Goal: Task Accomplishment & Management: Complete application form

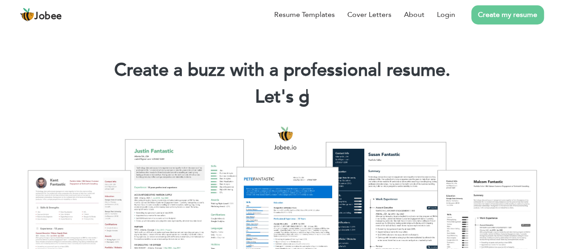
click at [491, 15] on link "Create my resume" at bounding box center [507, 14] width 73 height 19
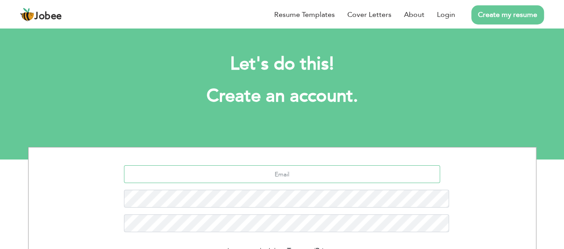
click at [283, 165] on input "text" at bounding box center [282, 174] width 316 height 18
type input "[EMAIL_ADDRESS][DOMAIN_NAME]"
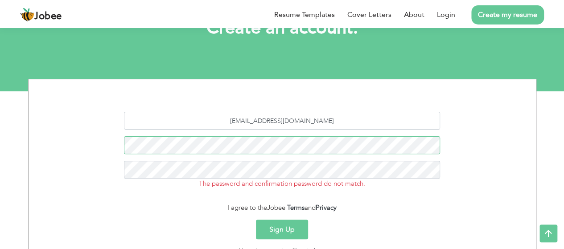
scroll to position [70, 0]
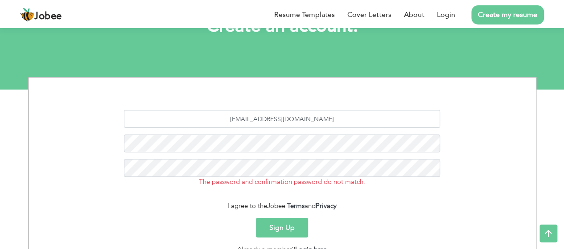
click at [341, 213] on form "tanveerkabeerkhan328@gmail.com The password and confirmation password do not ma…" at bounding box center [282, 182] width 494 height 145
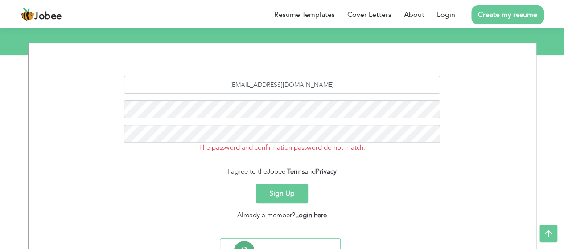
scroll to position [106, 0]
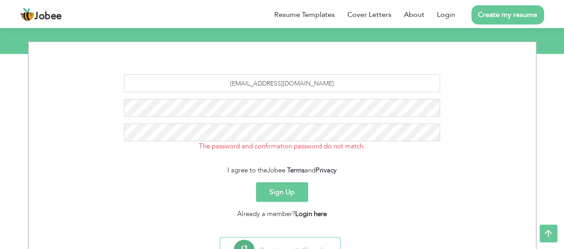
click at [316, 213] on link "Login here" at bounding box center [311, 213] width 32 height 9
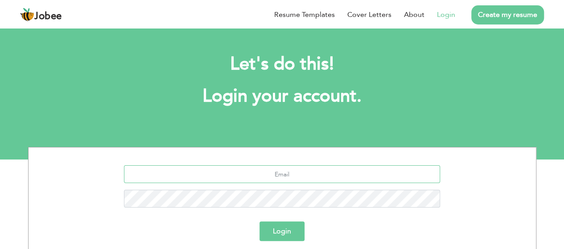
click at [265, 171] on input "text" at bounding box center [282, 174] width 316 height 18
click at [235, 174] on input "Tanveerkabeerkhan328@gmail.com" at bounding box center [282, 174] width 316 height 18
type input "[EMAIL_ADDRESS][DOMAIN_NAME]"
click at [288, 226] on button "Login" at bounding box center [281, 232] width 45 height 20
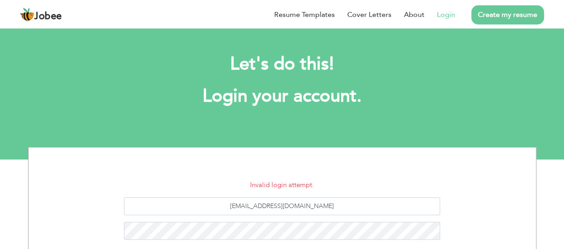
click at [409, 163] on section "Invalid login attempt. [EMAIL_ADDRESS][DOMAIN_NAME] Login Don't have an account…" at bounding box center [282, 231] width 494 height 167
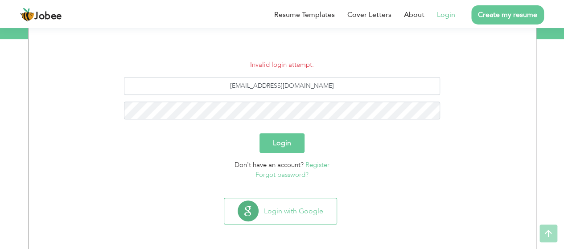
scroll to position [121, 0]
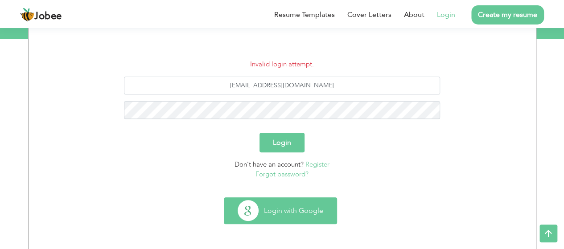
click at [304, 202] on button "Login with Google" at bounding box center [280, 211] width 112 height 26
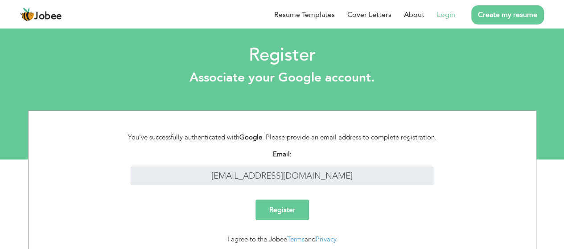
click at [279, 210] on input "Register" at bounding box center [281, 210] width 53 height 21
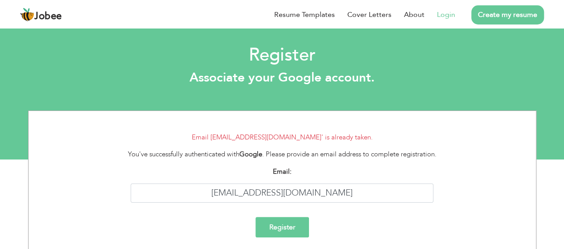
click at [453, 15] on link "Login" at bounding box center [446, 14] width 18 height 11
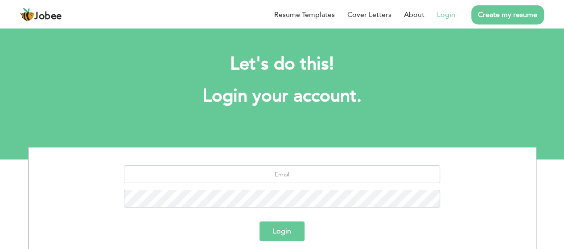
click at [319, 224] on div "Login" at bounding box center [282, 232] width 494 height 20
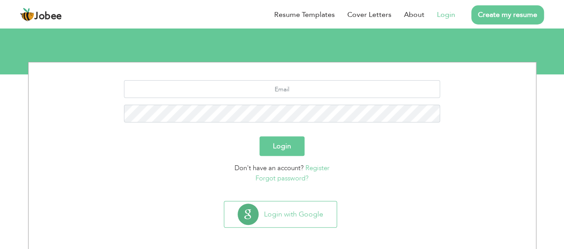
scroll to position [89, 0]
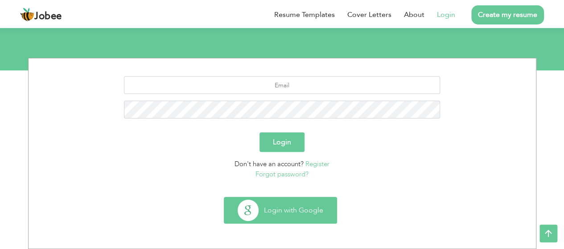
click at [286, 206] on button "Login with Google" at bounding box center [280, 210] width 112 height 26
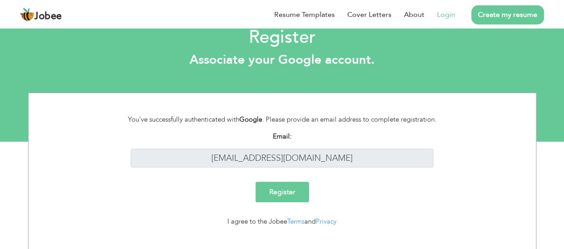
scroll to position [31, 0]
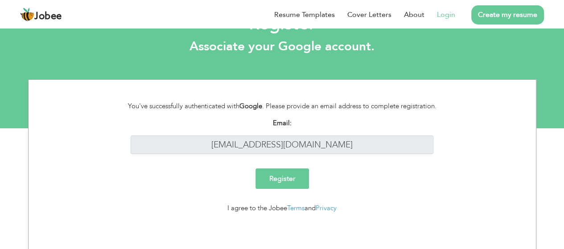
click at [287, 181] on input "Register" at bounding box center [281, 178] width 53 height 21
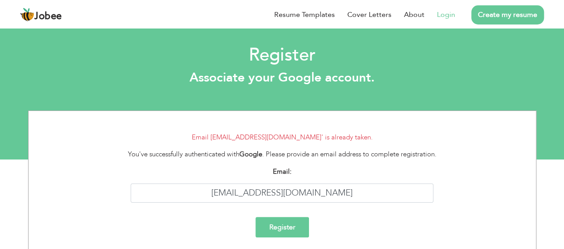
click at [450, 14] on link "Login" at bounding box center [446, 14] width 18 height 11
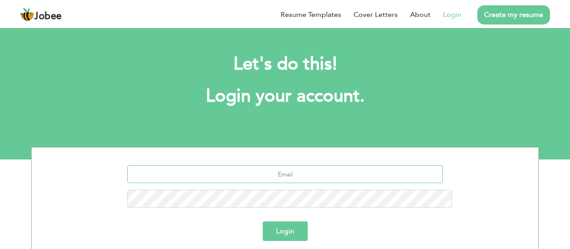
click at [317, 165] on input "text" at bounding box center [285, 174] width 316 height 18
click at [239, 165] on input "[EMAIL_ADDRESS][DOMAIN_NAME]" at bounding box center [285, 174] width 316 height 18
type input "[EMAIL_ADDRESS][DOMAIN_NAME]"
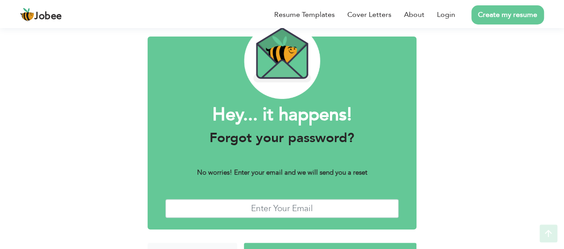
scroll to position [66, 0]
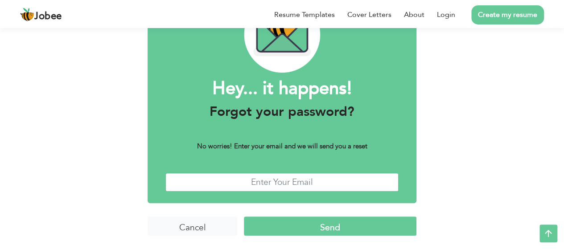
click at [276, 181] on input "text" at bounding box center [281, 182] width 233 height 19
type input "[EMAIL_ADDRESS][DOMAIN_NAME]"
click at [335, 230] on input "Send" at bounding box center [330, 226] width 172 height 19
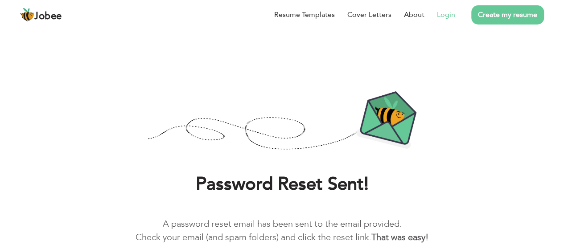
click at [445, 14] on link "Login" at bounding box center [446, 14] width 18 height 11
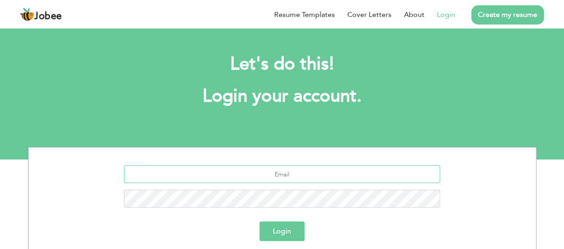
click at [276, 175] on input "text" at bounding box center [282, 174] width 316 height 18
click at [236, 172] on input "[EMAIL_ADDRESS][DOMAIN_NAME]" at bounding box center [282, 174] width 316 height 18
type input "[EMAIL_ADDRESS][DOMAIN_NAME]"
click at [259, 222] on button "Login" at bounding box center [281, 232] width 45 height 20
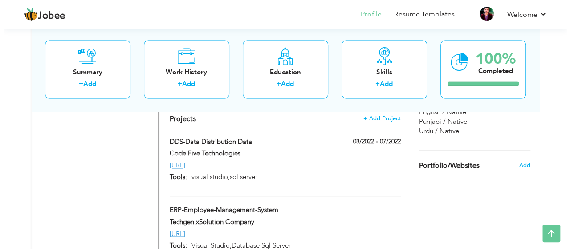
scroll to position [624, 0]
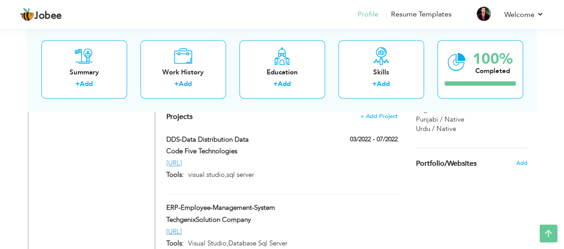
drag, startPoint x: 162, startPoint y: 154, endPoint x: 270, endPoint y: 169, distance: 108.9
click at [270, 169] on div "DDS-Data Distribution Data 03/2022 - 07/2022 DDS-Data Distribution Data 03/2022…" at bounding box center [281, 164] width 231 height 59
type input "DDS-Data Distribution Data"
type input "Code Five Technologies"
type input "03/2022"
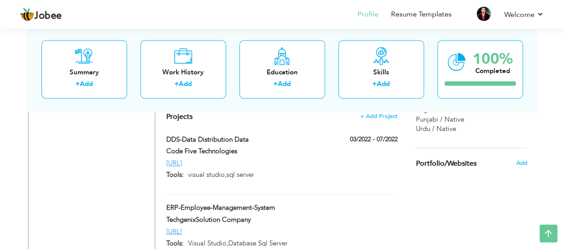
type input "07/2022"
type input "[URL]"
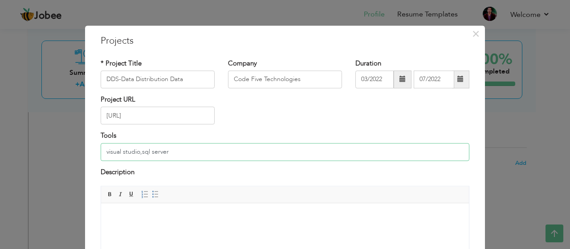
drag, startPoint x: 175, startPoint y: 151, endPoint x: 101, endPoint y: 152, distance: 74.4
click at [101, 152] on input "visual studio,sql server" at bounding box center [285, 152] width 369 height 18
drag, startPoint x: 95, startPoint y: 136, endPoint x: 127, endPoint y: 133, distance: 31.8
click at [127, 133] on div "Tools visual studio,sql server" at bounding box center [285, 149] width 382 height 36
click at [173, 151] on input "visual studio,sql server" at bounding box center [285, 152] width 369 height 18
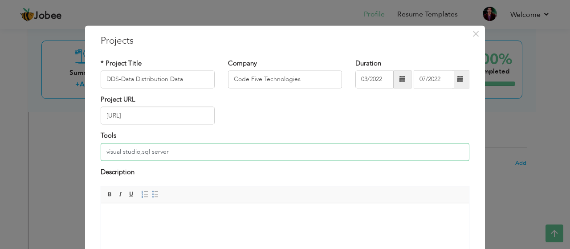
paste input "Visual Studio 2022, SQL Server Management Studio (SSMS), Postman, Git, GitHub, …"
click at [253, 192] on span "Editor toolbars Basic Styles Bold Italic Underline Paragraph Insert/Remove Numb…" at bounding box center [285, 195] width 368 height 17
click at [428, 148] on input "visual studio,sql serverVisual Studio 2022, SQL Server Management Studio (SSMS)…" at bounding box center [285, 152] width 369 height 18
type input "visual studio,sql serverVisual Studio 2022, SQL Server Management Studio (SSMS)…"
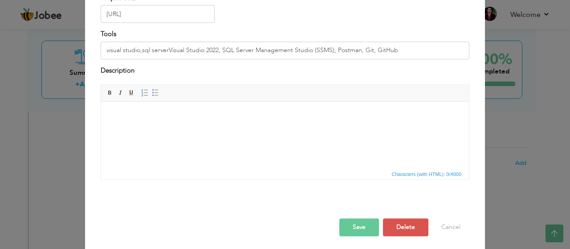
scroll to position [103, 0]
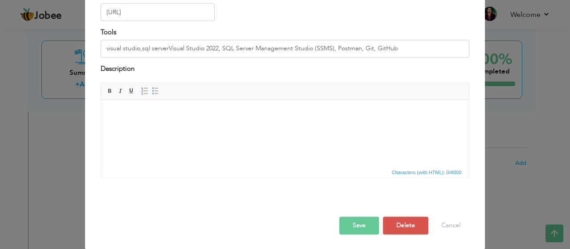
click at [362, 225] on button "Save" at bounding box center [360, 226] width 40 height 18
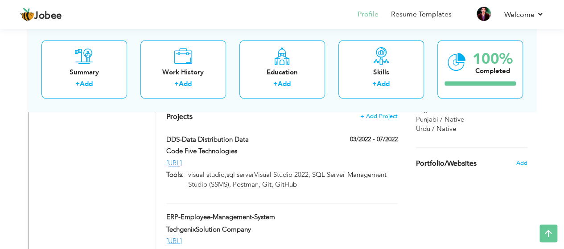
click at [344, 189] on div "Projects + Add Project DDS-Data Distribution Data 03/2022 - 07/2022 DDS-Data Di…" at bounding box center [282, 185] width 241 height 164
click at [229, 135] on label "DDS-Data Distribution Data" at bounding box center [241, 139] width 150 height 9
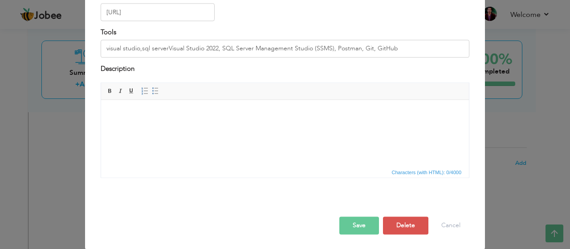
scroll to position [0, 0]
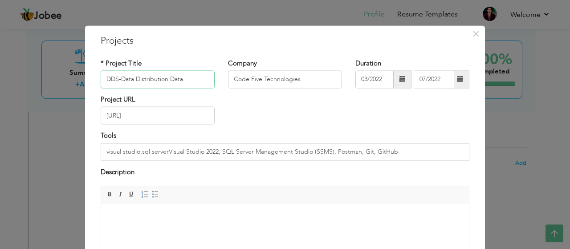
drag, startPoint x: 181, startPoint y: 79, endPoint x: 99, endPoint y: 76, distance: 81.6
click at [101, 76] on input "DDS-Data Distribution Data" at bounding box center [158, 79] width 114 height 18
click at [237, 123] on div "Project URL [URL]" at bounding box center [285, 113] width 382 height 36
click at [472, 32] on span "×" at bounding box center [476, 34] width 8 height 16
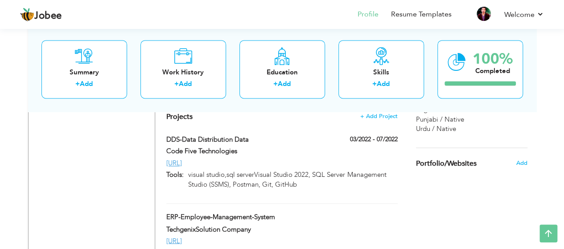
click at [328, 21] on nav "Profile Resume Templates Resume Templates Cover Letters About My Resume Welcome…" at bounding box center [282, 15] width 524 height 24
click at [213, 147] on div "Code Five Technologies" at bounding box center [241, 153] width 163 height 12
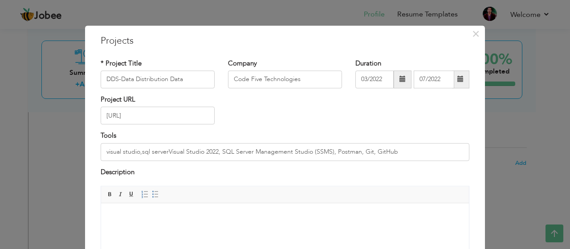
click at [190, 210] on html at bounding box center [285, 216] width 368 height 27
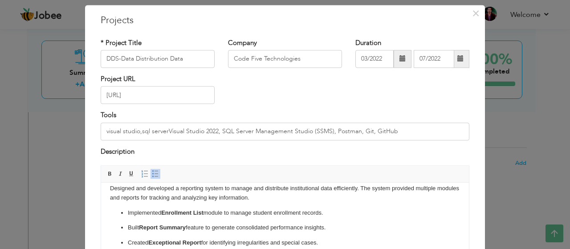
scroll to position [11, 0]
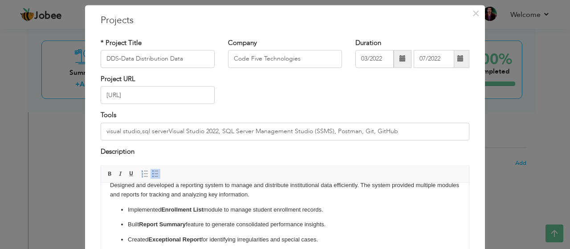
click at [129, 198] on p "Designed and developed a reporting system to manage and distribute institutiona…" at bounding box center [285, 190] width 350 height 19
click at [126, 201] on body "Designed and developed a reporting system to manage and distribute institutiona…" at bounding box center [285, 235] width 350 height 109
click at [96, 203] on div "Rich Text Editor, projectEditor Editor toolbars Basic Styles Bold Italic Underl…" at bounding box center [285, 217] width 382 height 102
click at [104, 202] on html "Designed and developed a reporting system to manage and distribute institutiona…" at bounding box center [285, 235] width 368 height 127
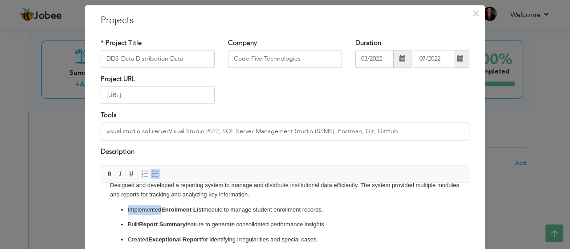
click at [104, 202] on html "Designed and developed a reporting system to manage and distribute institutiona…" at bounding box center [285, 235] width 368 height 127
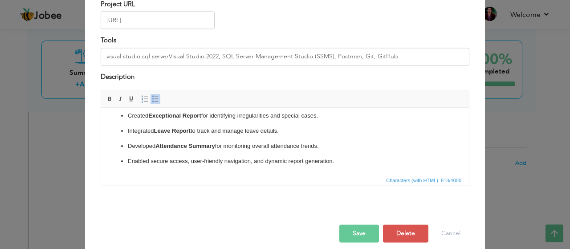
scroll to position [103, 0]
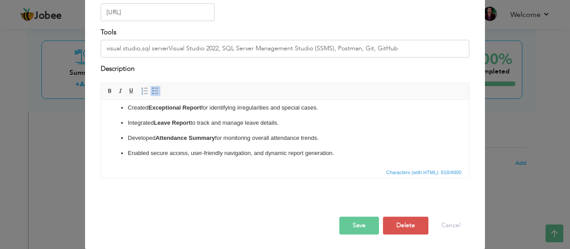
click at [347, 225] on button "Save" at bounding box center [360, 226] width 40 height 18
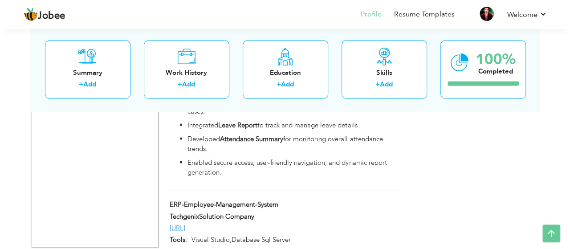
scroll to position [802, 0]
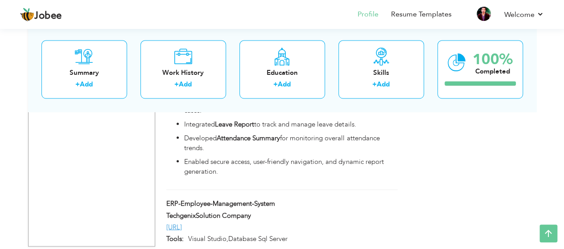
click at [367, 199] on div "ERP-Employee-Management-System" at bounding box center [282, 205] width 244 height 12
type input "ERP-Employee-Management-System"
type input "TechgenixSolution Company"
type input "[URL]"
type input "Visual Studio,Database Sql Server"
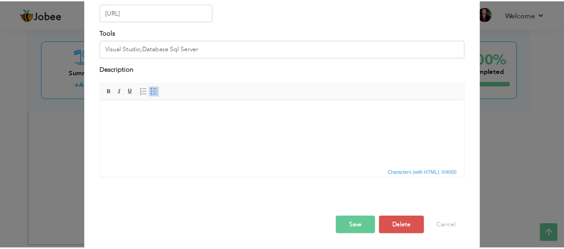
scroll to position [0, 0]
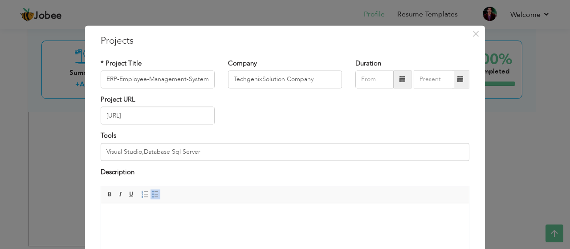
click at [515, 119] on div "× Projects * Project Title ERP-Employee-Management-System Company TechgenixSolu…" at bounding box center [285, 124] width 570 height 249
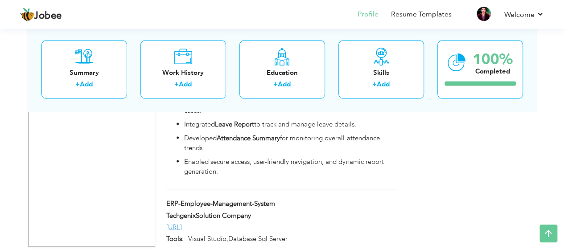
click at [479, 35] on div "Summary + Add Work History + Add Education + Add Skills + Add 100% Completed" at bounding box center [282, 69] width 508 height 85
click at [234, 199] on label "ERP-Employee-Management-System" at bounding box center [241, 203] width 150 height 9
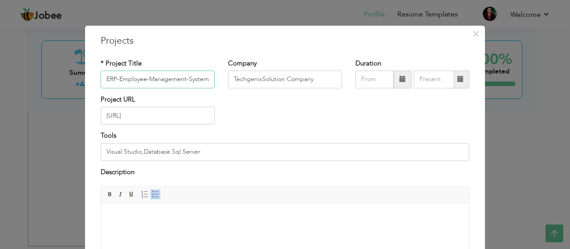
drag, startPoint x: 204, startPoint y: 81, endPoint x: 102, endPoint y: 82, distance: 102.5
click at [102, 82] on input "ERP-Employee-Management-System" at bounding box center [158, 79] width 114 height 18
type input "student Management System"
click at [298, 116] on div "Project URL [URL]" at bounding box center [285, 113] width 382 height 36
click at [472, 33] on span "×" at bounding box center [476, 34] width 8 height 16
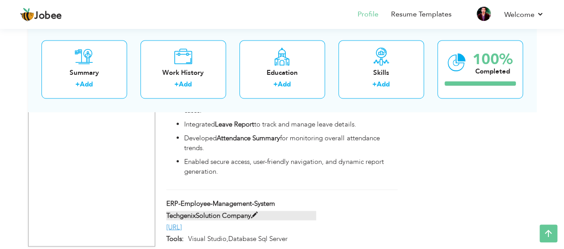
click at [226, 211] on label "TechgenixSolution Company" at bounding box center [241, 215] width 150 height 9
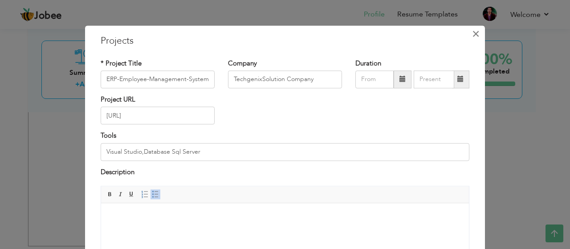
click at [472, 33] on span "×" at bounding box center [476, 34] width 8 height 16
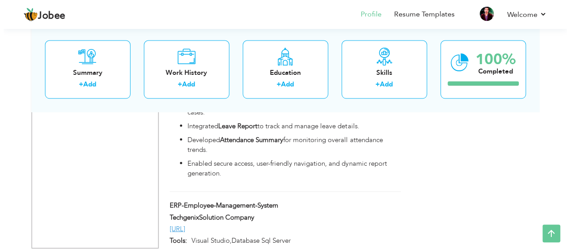
scroll to position [823, 0]
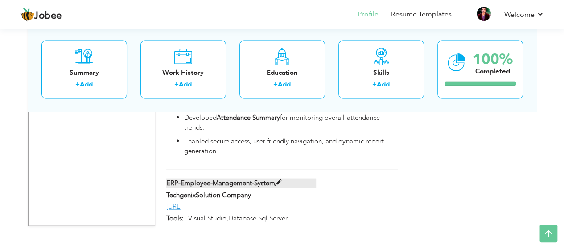
click at [228, 178] on label "ERP-Employee-Management-System" at bounding box center [241, 182] width 150 height 9
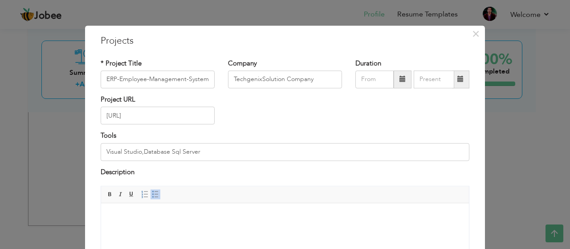
click at [400, 79] on span at bounding box center [403, 79] width 6 height 6
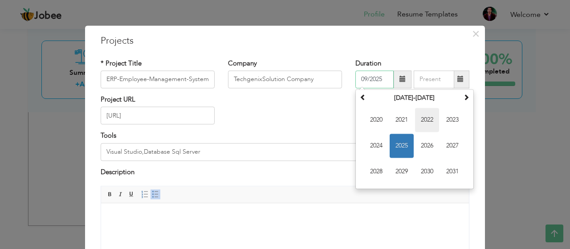
click at [424, 124] on span "2022" at bounding box center [427, 120] width 24 height 24
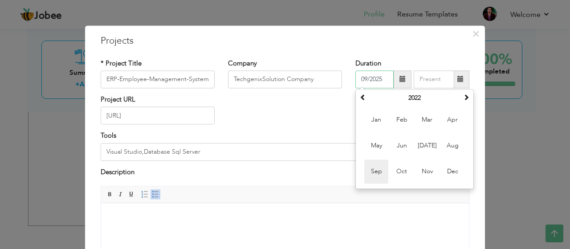
click at [374, 170] on span "Sep" at bounding box center [377, 172] width 24 height 24
type input "09/2022"
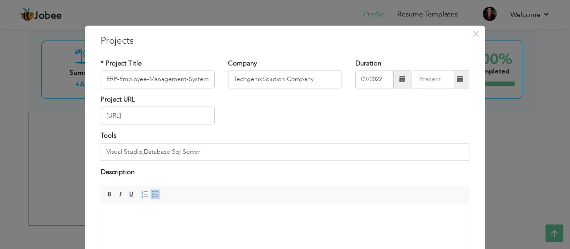
click at [459, 77] on span at bounding box center [461, 79] width 6 height 6
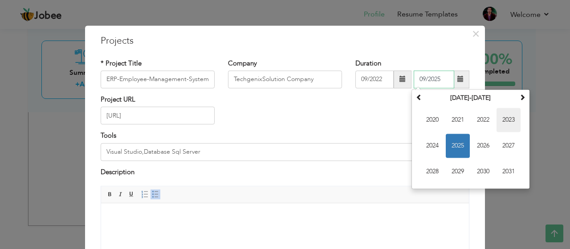
click at [501, 117] on span "2023" at bounding box center [509, 120] width 24 height 24
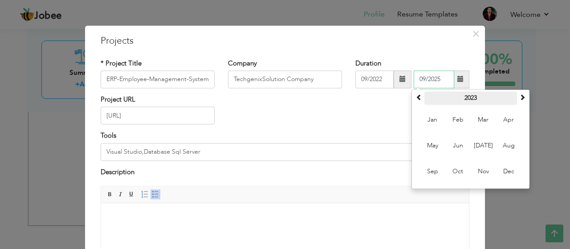
click at [484, 97] on th "2023" at bounding box center [471, 97] width 93 height 13
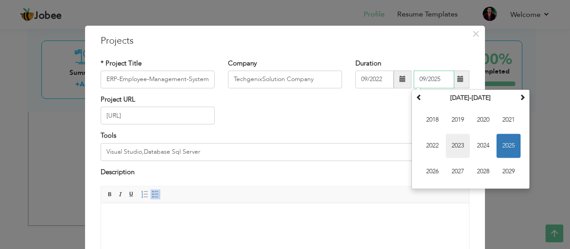
click at [456, 142] on span "2023" at bounding box center [458, 146] width 24 height 24
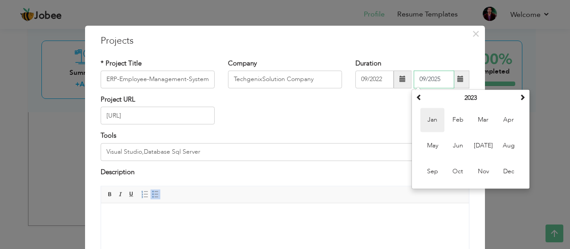
click at [439, 121] on span "Jan" at bounding box center [433, 120] width 24 height 24
type input "01/2023"
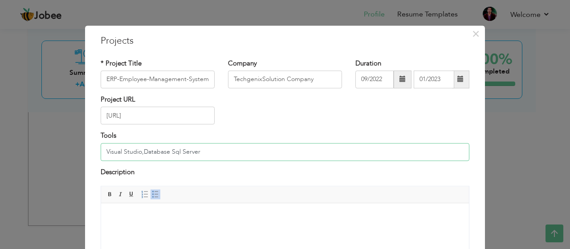
click at [211, 149] on input "Visual Studio,Database Sql Server" at bounding box center [285, 152] width 369 height 18
click at [145, 79] on input "ERP-Employee-Management-System" at bounding box center [158, 79] width 114 height 18
click at [166, 78] on input "Student Management-System" at bounding box center [158, 79] width 114 height 18
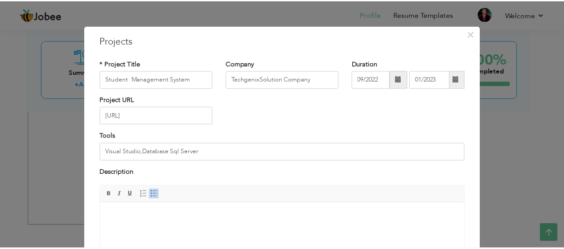
scroll to position [103, 0]
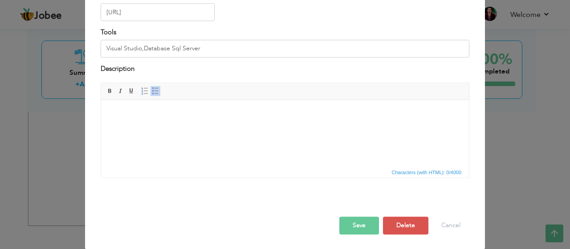
click at [359, 221] on button "Save" at bounding box center [360, 226] width 40 height 18
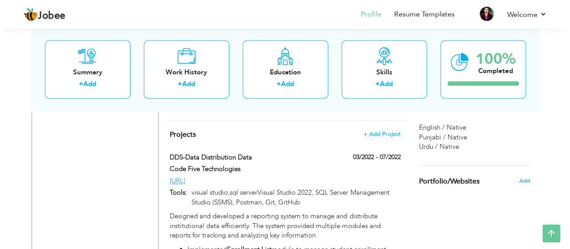
scroll to position [592, 0]
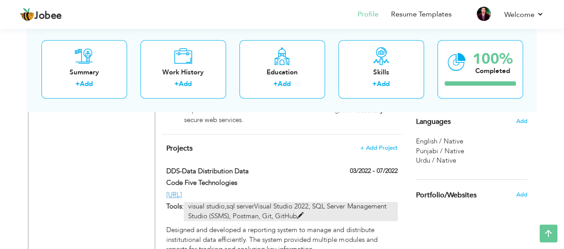
click at [307, 202] on p "visual studio,sql serverVisual Studio 2022, SQL Server Management Studio (SSMS)…" at bounding box center [290, 211] width 213 height 19
type input "DDS-Data Distribution Data"
type input "Code Five Technologies"
type input "03/2022"
type input "07/2022"
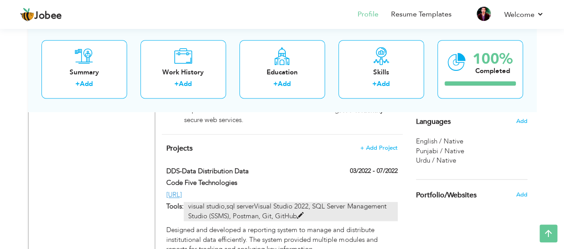
type input "[URL]"
type input "visual studio,sql serverVisual Studio 2022, SQL Server Management Studio (SSMS)…"
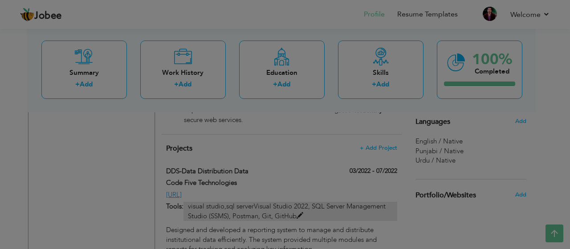
scroll to position [0, 0]
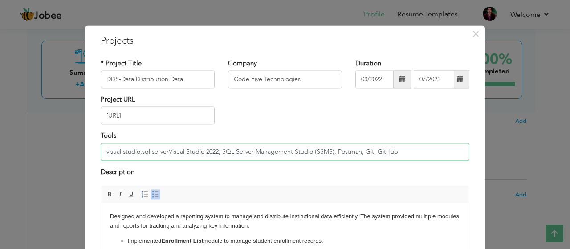
drag, startPoint x: 396, startPoint y: 151, endPoint x: 101, endPoint y: 150, distance: 295.1
click at [101, 150] on input "visual studio,sql serverVisual Studio 2022, SQL Server Management Studio (SSMS)…" at bounding box center [285, 152] width 369 height 18
click at [475, 32] on span "×" at bounding box center [476, 34] width 8 height 16
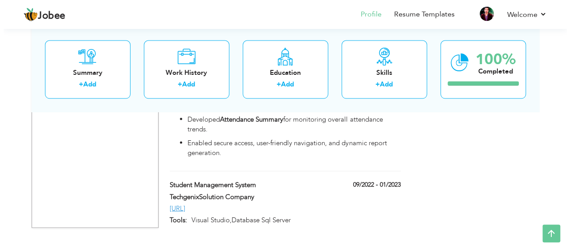
scroll to position [823, 0]
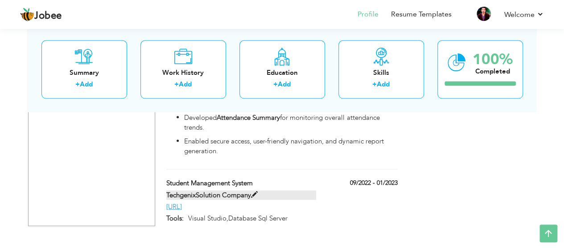
click at [222, 190] on label "TechgenixSolution Company" at bounding box center [241, 194] width 150 height 9
type input "Student Management System"
type input "TechgenixSolution Company"
type input "09/2022"
type input "01/2023"
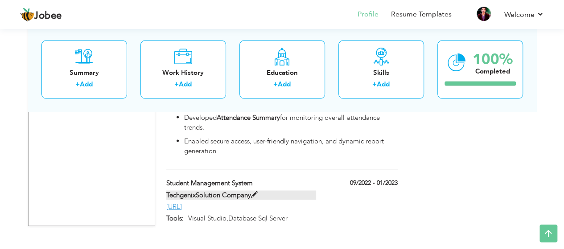
type input "[URL]"
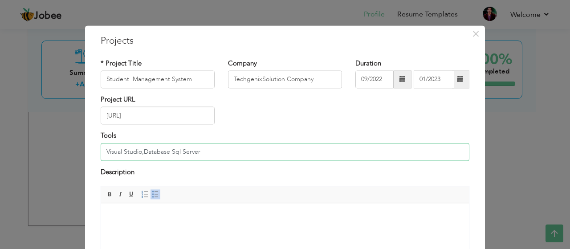
click at [203, 150] on input "Visual Studio,Database Sql Server" at bounding box center [285, 152] width 369 height 18
paste input "visual studio,sql serverVisual Studio 2022, SQL Server Management Studio (SSMS)…"
click at [492, 127] on div "× Projects * Project Title Student Management System Company TechgenixSolution …" at bounding box center [285, 124] width 570 height 249
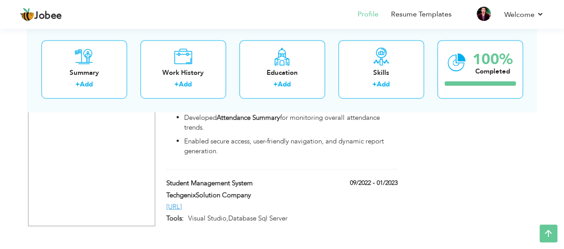
click at [348, 202] on div "[URL]" at bounding box center [282, 206] width 244 height 9
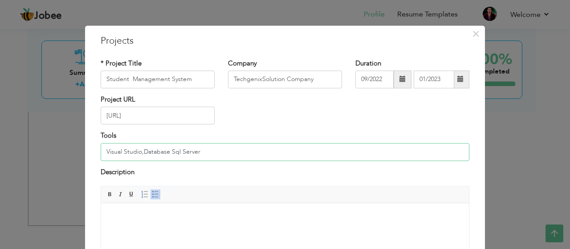
click at [207, 154] on input "Visual Studio,Database Sql Server" at bounding box center [285, 152] width 369 height 18
paste input "visual studio,sql serverVisual Studio 2022, SQL Server Management Studio (SSMS)…"
type input "visual studio,sql serverVisual Studio 2022, SQL Server Management Studio (SSMS)…"
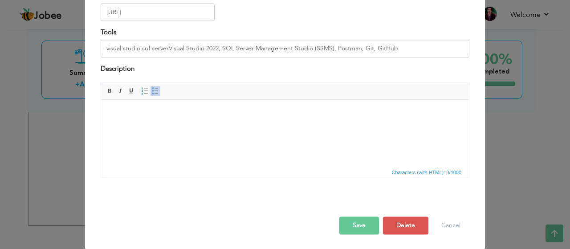
click at [349, 226] on button "Save" at bounding box center [360, 226] width 40 height 18
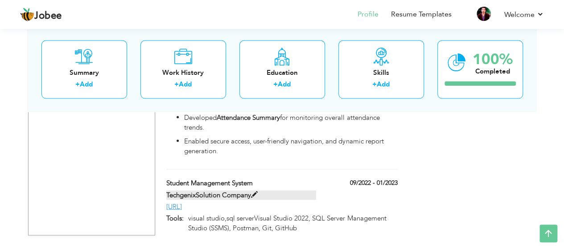
click at [241, 190] on label "TechgenixSolution Company" at bounding box center [241, 194] width 150 height 9
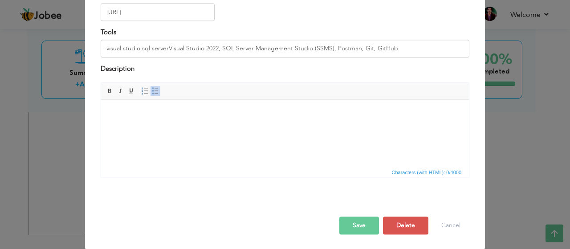
scroll to position [0, 0]
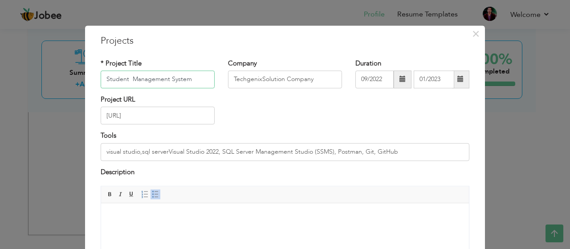
click at [114, 79] on input "Student Management System" at bounding box center [158, 79] width 114 height 18
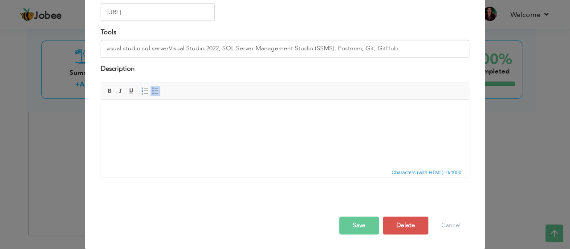
click at [361, 230] on button "Save" at bounding box center [360, 226] width 40 height 18
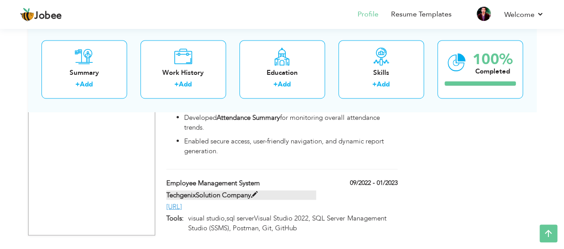
click at [211, 190] on label "TechgenixSolution Company" at bounding box center [241, 194] width 150 height 9
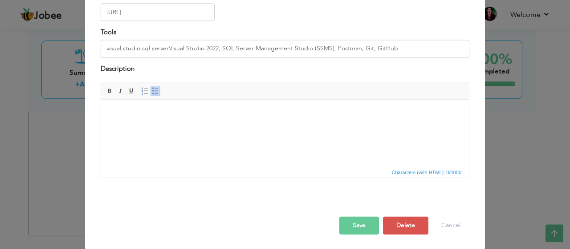
scroll to position [0, 0]
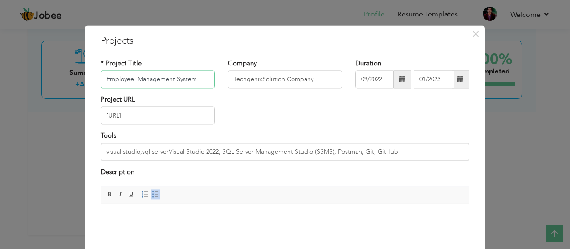
click at [200, 76] on input "Employee Management System" at bounding box center [158, 79] width 114 height 18
paste input "nterprise Resource & Billing Management System (ERBMS)"
click at [104, 76] on input "Enterprise Resource & Billing Management System (ERBMS)" at bounding box center [158, 79] width 114 height 18
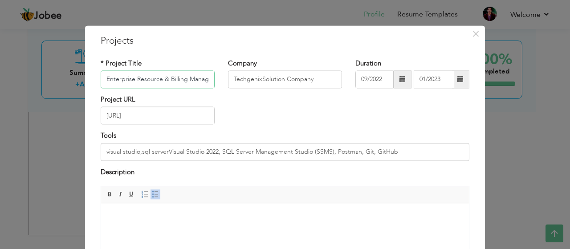
type input "Enterprise Resource & Billing Management System (ERBMS)"
click at [139, 215] on body at bounding box center [285, 216] width 350 height 9
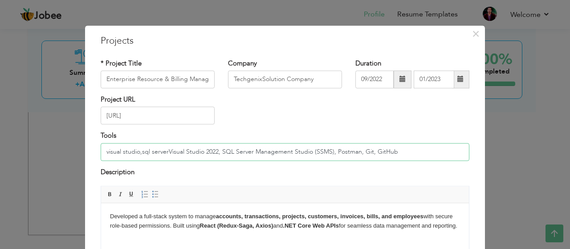
click at [135, 151] on input "visual studio,sql serverVisual Studio 2022, SQL Server Management Studio (SSMS)…" at bounding box center [285, 152] width 369 height 18
type input "VS Code,sql serverVisual Studio 2022, SQL Server Management Studio (SSMS), Post…"
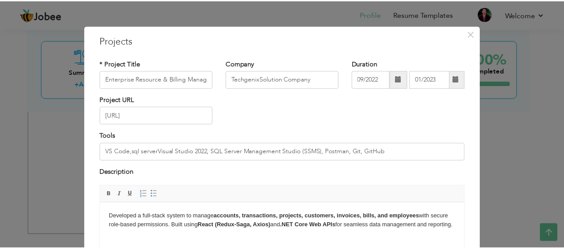
scroll to position [103, 0]
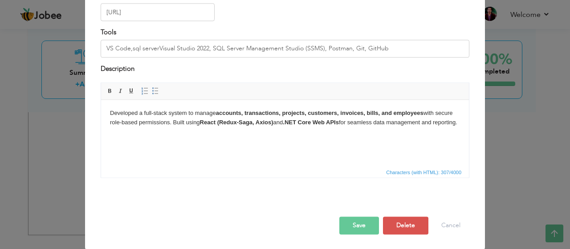
click at [360, 223] on button "Save" at bounding box center [360, 226] width 40 height 18
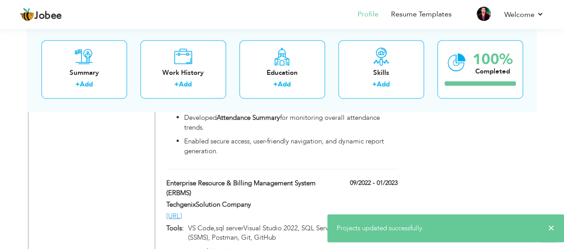
click at [315, 159] on div "Projects + Add Project DDS-Data Distribution Data 03/2022 - 07/2022 DDS-Data Di…" at bounding box center [282, 97] width 241 height 386
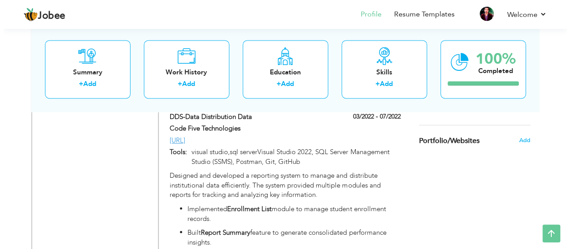
scroll to position [644, 0]
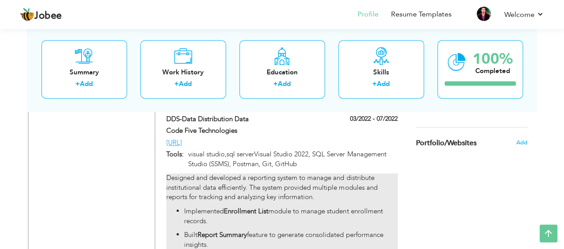
click at [313, 173] on p "Designed and developed a reporting system to manage and distribute institutiona…" at bounding box center [281, 187] width 231 height 29
type input "DDS-Data Distribution Data"
type input "Code Five Technologies"
type input "03/2022"
type input "07/2022"
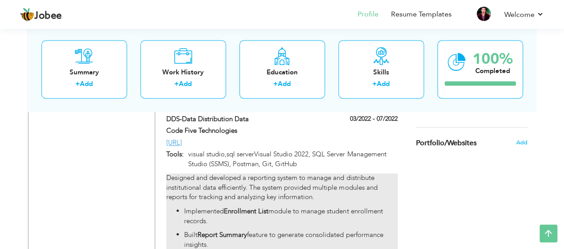
type input "[URL]"
type input "visual studio,sql serverVisual Studio 2022, SQL Server Management Studio (SSMS)…"
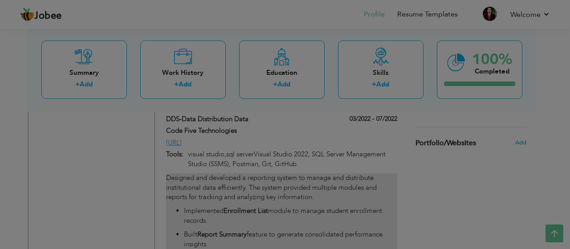
scroll to position [0, 0]
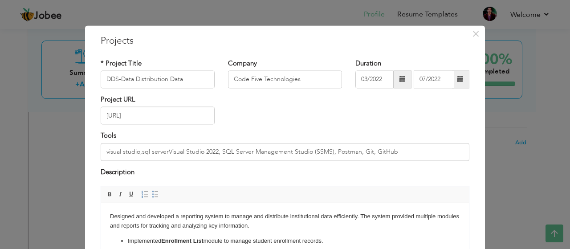
click at [212, 220] on p "Designed and developed a reporting system to manage and distribute institutiona…" at bounding box center [285, 221] width 350 height 19
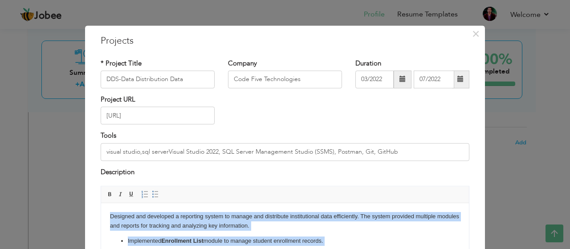
copy body "Designed and developed a reporting system to manage and distribute institutiona…"
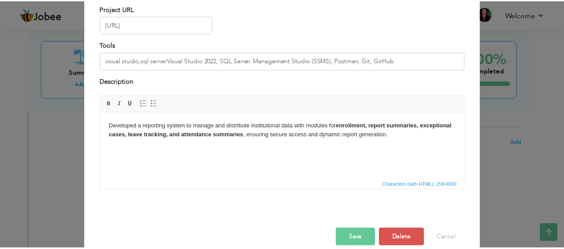
scroll to position [103, 0]
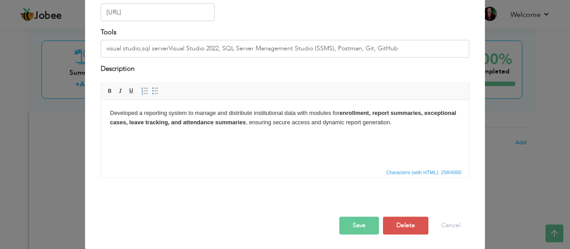
click at [352, 228] on button "Save" at bounding box center [360, 226] width 40 height 18
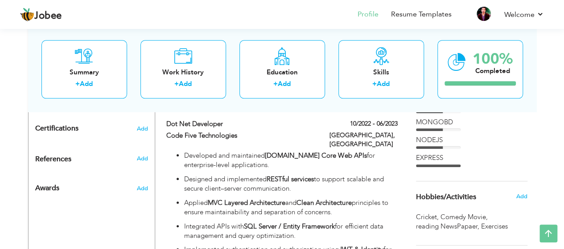
scroll to position [450, 0]
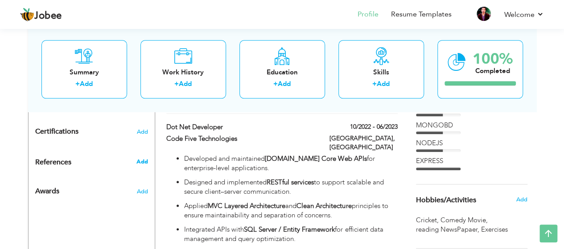
click at [142, 158] on span "Add" at bounding box center [142, 162] width 12 height 8
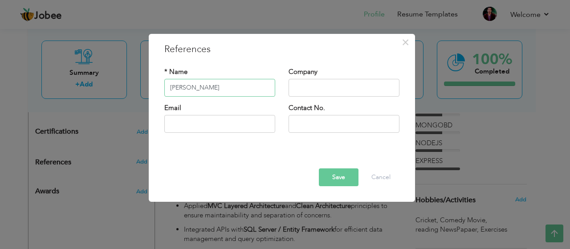
type input "[PERSON_NAME]"
click at [338, 83] on input "text" at bounding box center [344, 88] width 111 height 18
type input "techgenixsolution"
type input "[EMAIL_ADDRESS][DOMAIN_NAME]"
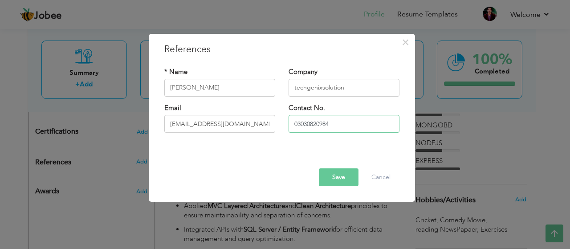
click at [331, 123] on input "03030820984" at bounding box center [344, 124] width 111 height 18
type input "0"
type input "03464030099"
click at [338, 177] on button "Save" at bounding box center [339, 177] width 40 height 18
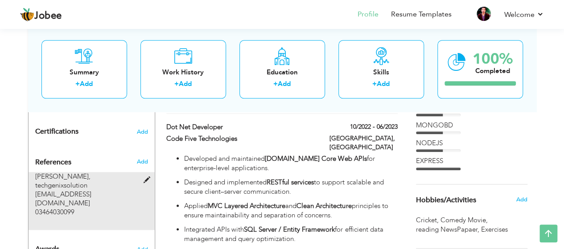
click at [87, 181] on span "techgenixsolution" at bounding box center [61, 185] width 52 height 9
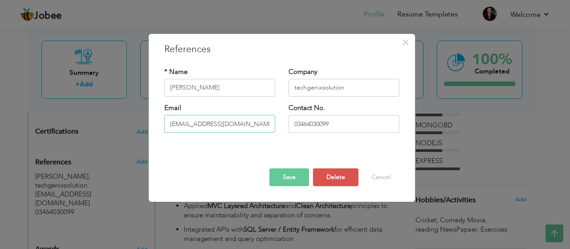
click at [269, 120] on input "[EMAIL_ADDRESS][DOMAIN_NAME]" at bounding box center [219, 124] width 111 height 18
type input "T"
click at [297, 174] on button "Save" at bounding box center [290, 177] width 40 height 18
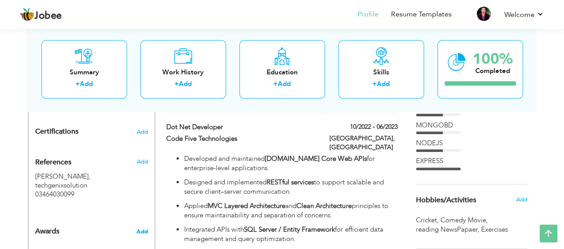
click at [141, 228] on span "Add" at bounding box center [142, 232] width 12 height 8
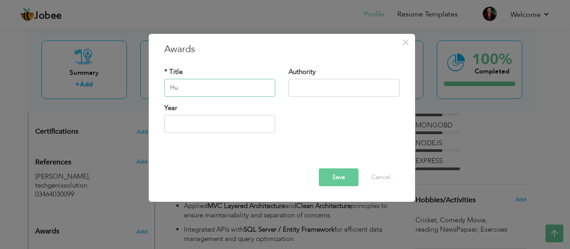
type input "H"
paste input "Hunarmand Kamyab Jawan ..."
type input "Hunarmand Kamyab Jawan"
click at [308, 91] on input "text" at bounding box center [344, 88] width 111 height 18
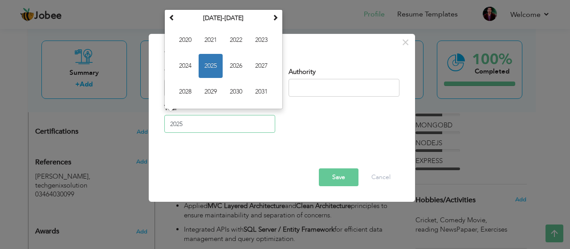
click at [217, 127] on input "2025" at bounding box center [219, 124] width 111 height 18
type input "2022"
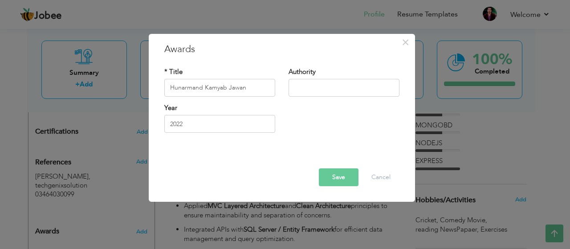
click at [335, 179] on button "Save" at bounding box center [339, 177] width 40 height 18
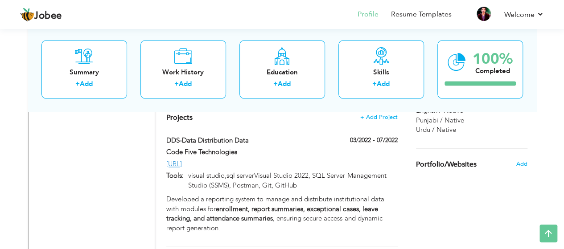
scroll to position [626, 0]
